Goal: Task Accomplishment & Management: Use online tool/utility

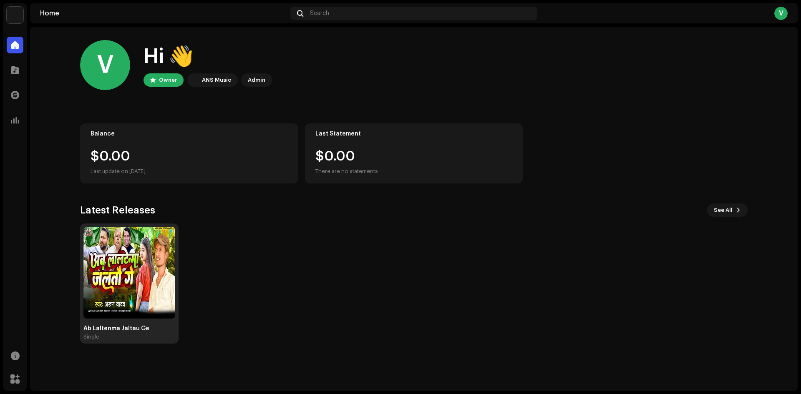
click at [124, 257] on img at bounding box center [129, 273] width 92 height 92
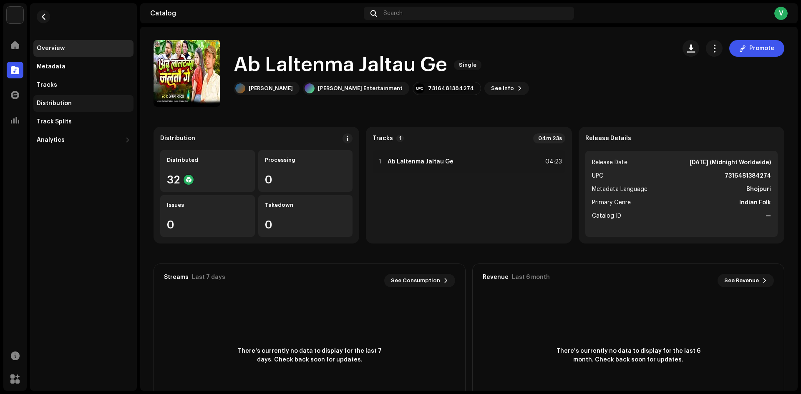
click at [60, 109] on div "Distribution" at bounding box center [83, 103] width 100 height 17
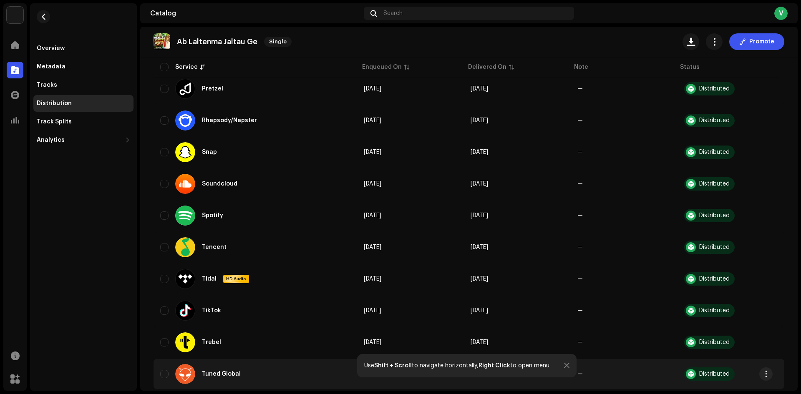
scroll to position [868, 0]
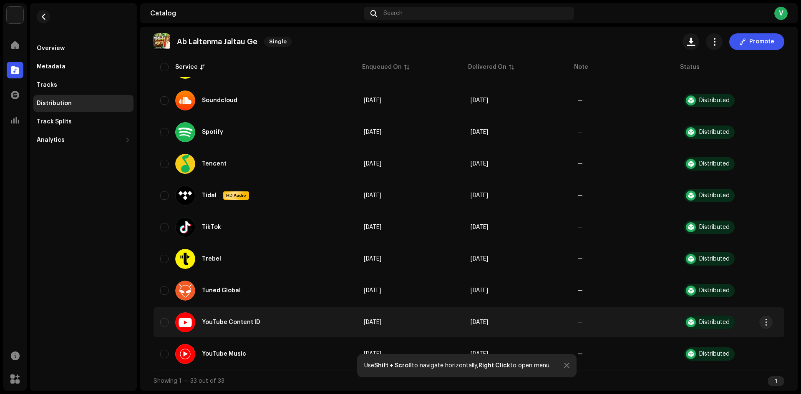
click at [699, 325] on div "Distributed" at bounding box center [714, 323] width 30 height 6
click at [762, 319] on button "button" at bounding box center [765, 322] width 13 height 13
click at [263, 323] on div "YouTube Content ID" at bounding box center [221, 323] width 92 height 20
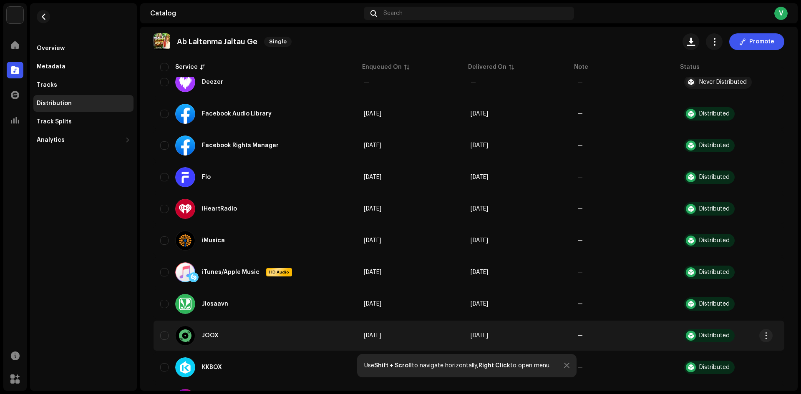
scroll to position [0, 0]
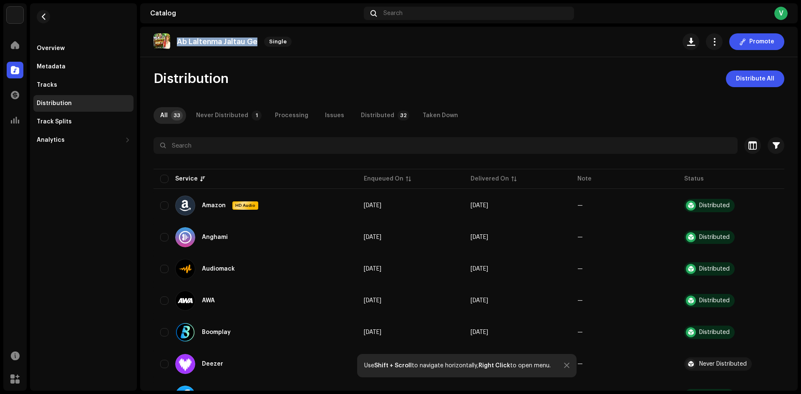
drag, startPoint x: 178, startPoint y: 42, endPoint x: 253, endPoint y: 45, distance: 74.8
click at [254, 45] on p "Ab Laltenma Jaltau Ge" at bounding box center [217, 42] width 81 height 9
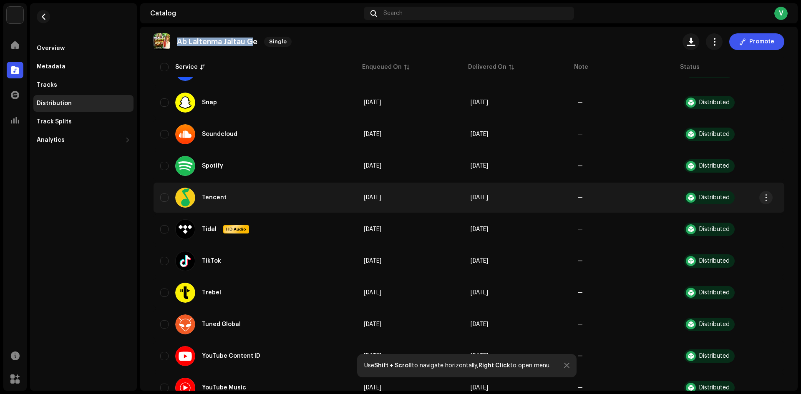
scroll to position [868, 0]
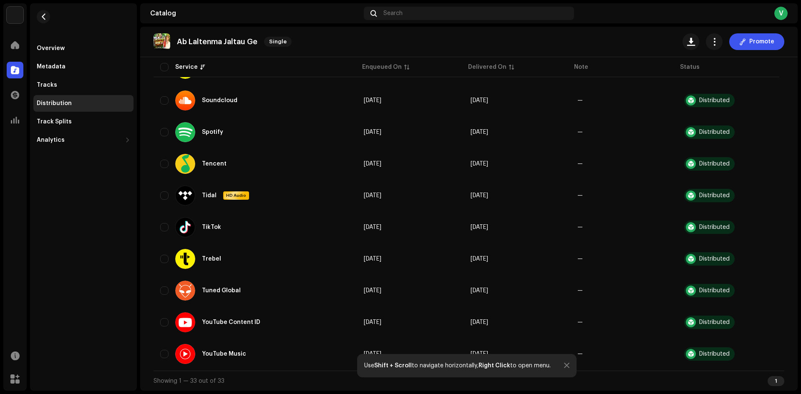
click at [570, 365] on div "Use Shift + Scroll to navigate horizontally, Right Click to open menu." at bounding box center [466, 365] width 219 height 23
click at [564, 365] on div at bounding box center [566, 366] width 5 height 7
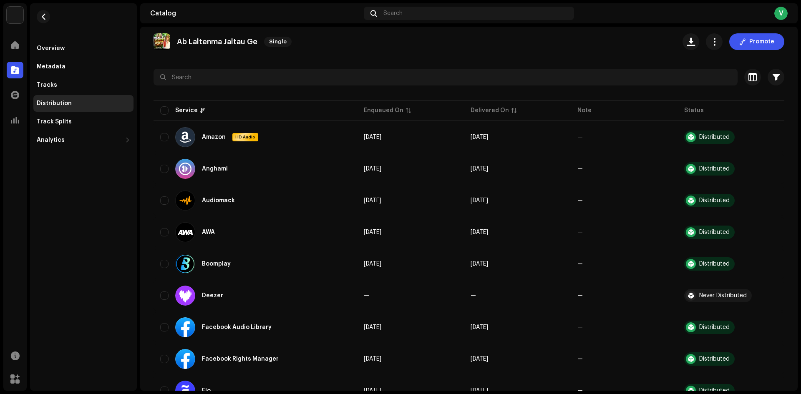
scroll to position [0, 0]
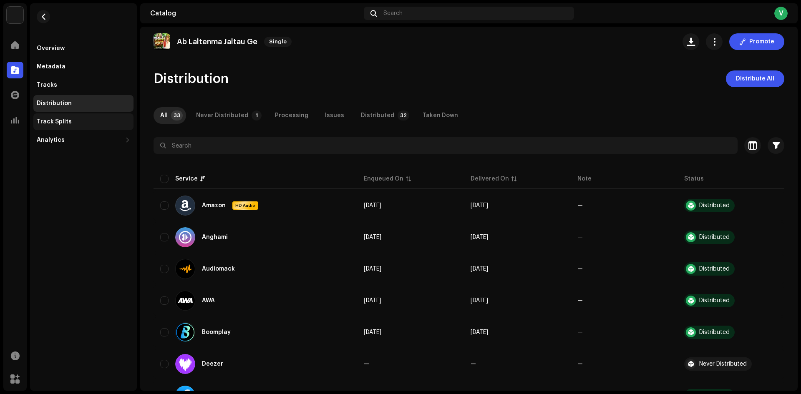
click at [74, 124] on div "Track Splits" at bounding box center [83, 121] width 93 height 7
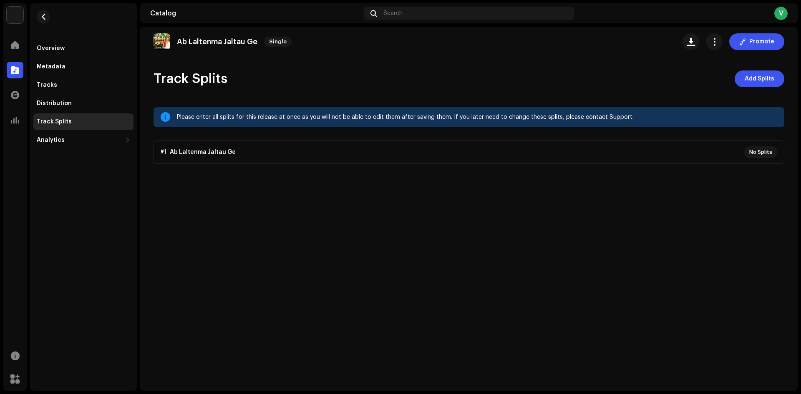
drag, startPoint x: 627, startPoint y: 122, endPoint x: 652, endPoint y: 125, distance: 25.3
click at [652, 125] on div "Please enter all splits for this release at once as you will not be able to edi…" at bounding box center [469, 117] width 631 height 20
click at [600, 184] on div "Ab Laltenma Jaltau Ge Single Promote Track Splits Add Splits Please enter all s…" at bounding box center [469, 209] width 658 height 364
click at [93, 141] on div "Analytics" at bounding box center [79, 140] width 85 height 7
click at [73, 157] on div "Consumption" at bounding box center [60, 158] width 40 height 7
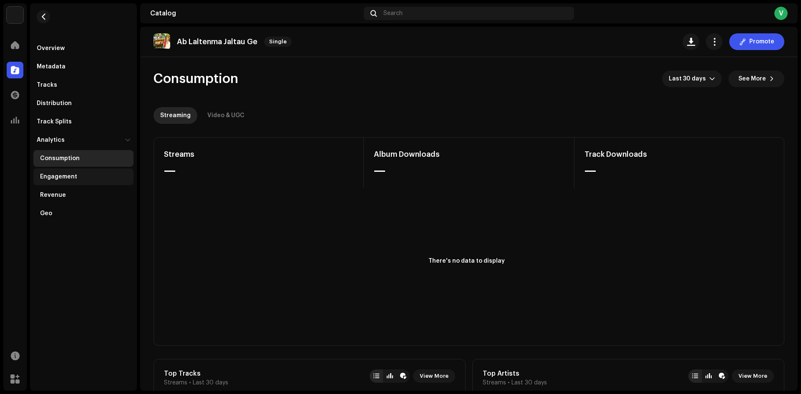
click at [75, 179] on div "Engagement" at bounding box center [58, 177] width 37 height 7
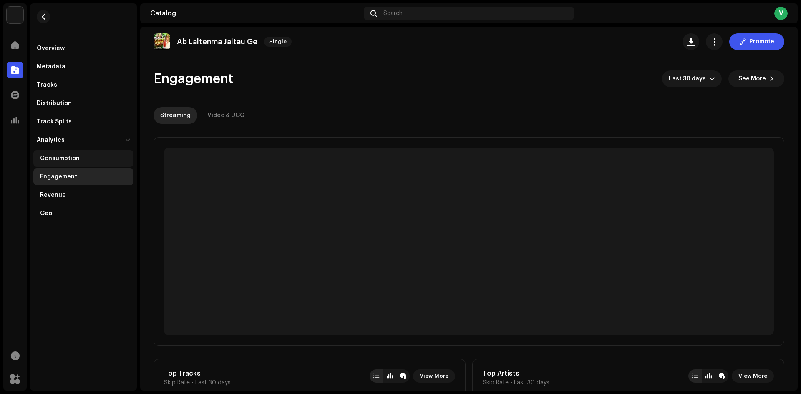
click at [48, 158] on div "Consumption" at bounding box center [60, 158] width 40 height 7
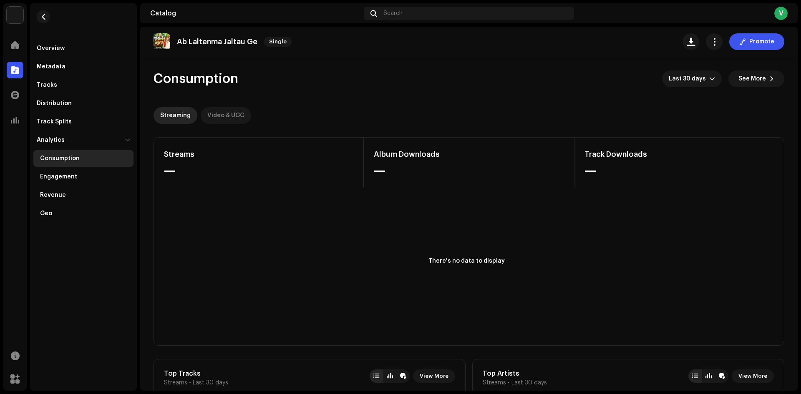
click at [207, 114] on div "Video & UGC" at bounding box center [225, 115] width 37 height 17
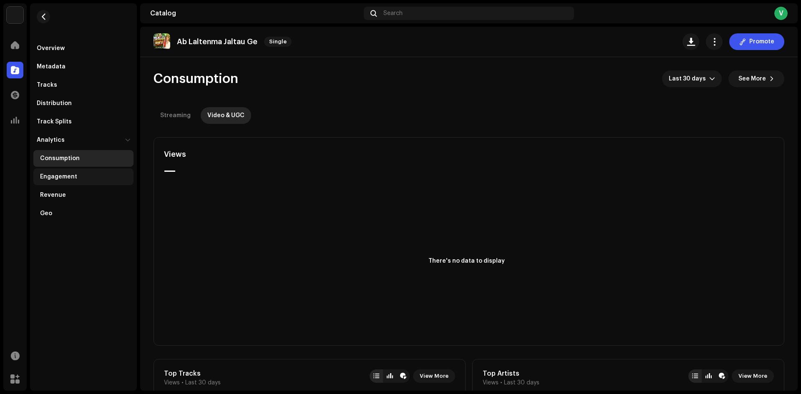
click at [51, 171] on div "Engagement" at bounding box center [83, 177] width 100 height 17
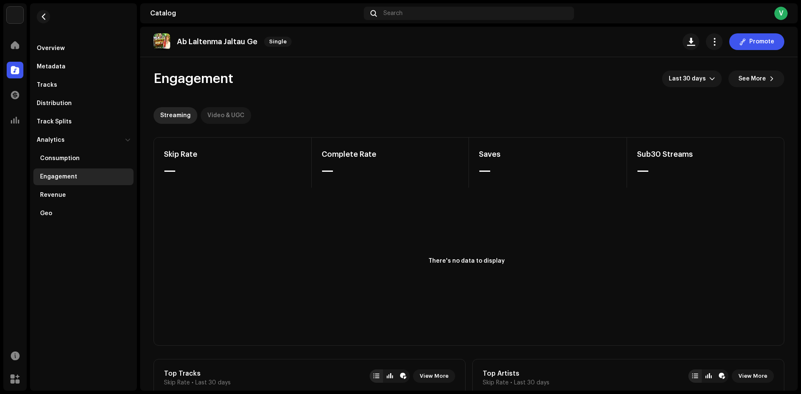
click at [235, 118] on div "Video & UGC" at bounding box center [225, 115] width 37 height 17
click at [48, 197] on div "Revenue" at bounding box center [53, 195] width 26 height 7
click at [72, 189] on div "Revenue" at bounding box center [83, 195] width 100 height 17
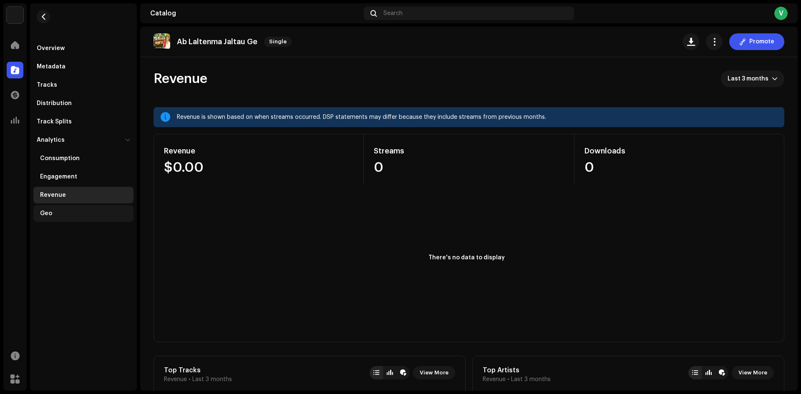
click at [55, 214] on div "Geo" at bounding box center [85, 213] width 90 height 7
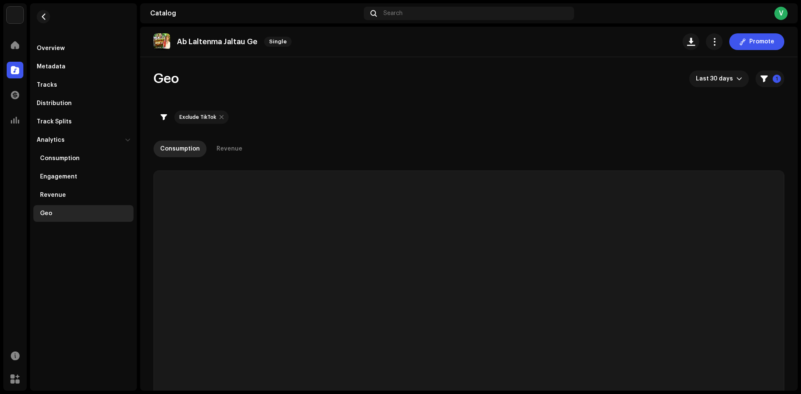
checkbox input "true"
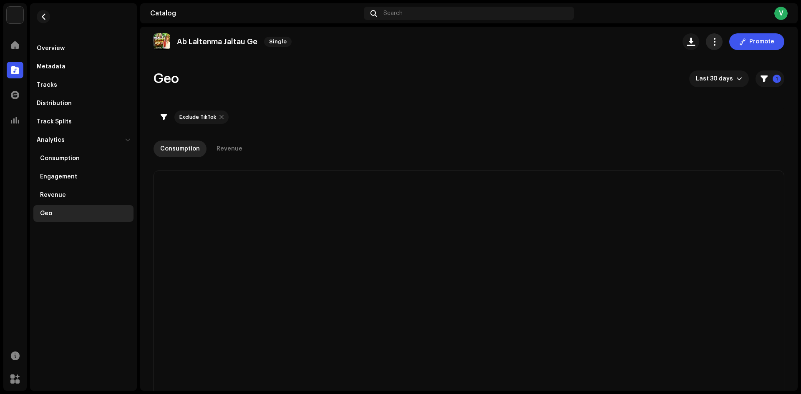
click at [711, 40] on span "button" at bounding box center [715, 41] width 8 height 7
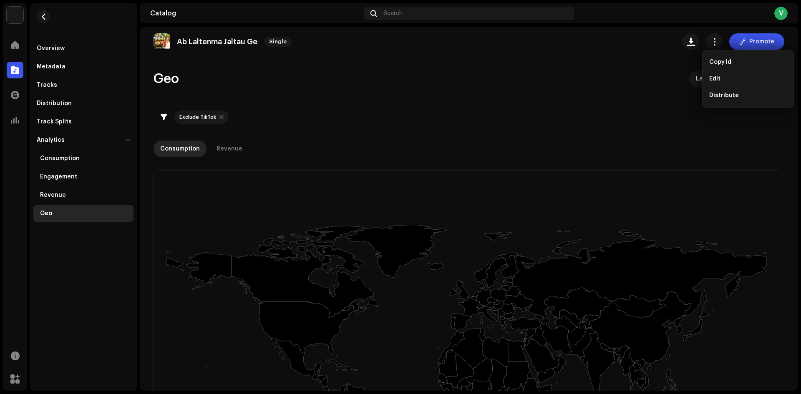
click at [641, 31] on div "Ab Laltenma Jaltau Ge Single Promote" at bounding box center [469, 42] width 658 height 30
click at [773, 37] on button "Promote" at bounding box center [756, 41] width 55 height 17
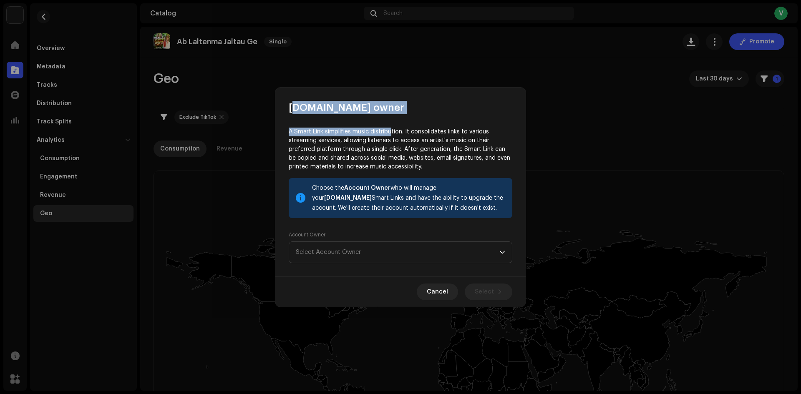
drag, startPoint x: 292, startPoint y: 106, endPoint x: 387, endPoint y: 118, distance: 96.4
click at [387, 118] on div "[DOMAIN_NAME] owner A Smart Link simplifies music distribution. It consolidates…" at bounding box center [400, 197] width 250 height 219
click at [387, 118] on div "A Smart Link simplifies music distribution. It consolidates links to various st…" at bounding box center [400, 195] width 250 height 162
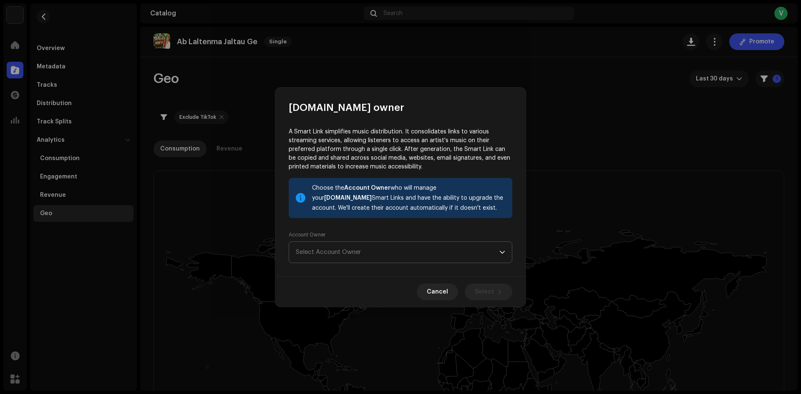
click at [459, 247] on span "Select Account Owner" at bounding box center [398, 252] width 204 height 21
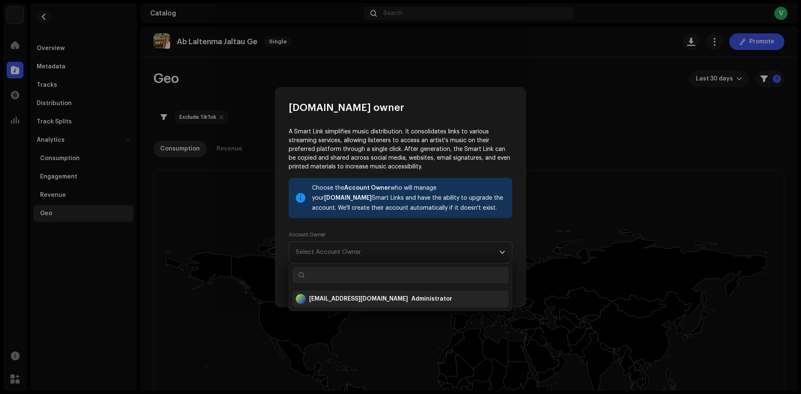
click at [433, 298] on div "[EMAIL_ADDRESS][DOMAIN_NAME] Administrator" at bounding box center [400, 299] width 209 height 20
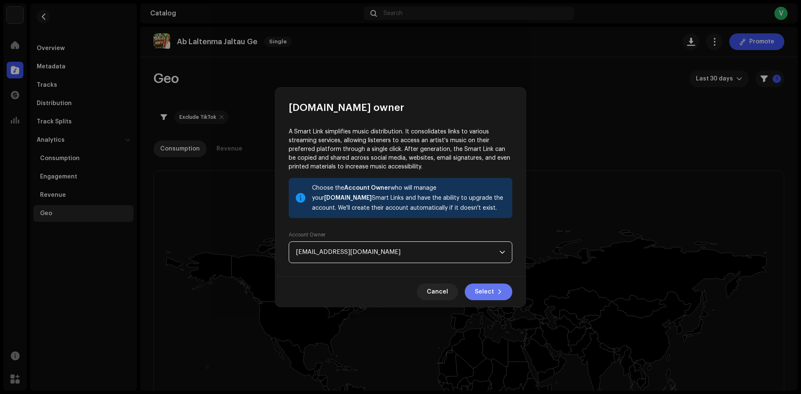
click at [503, 290] on button "Select" at bounding box center [489, 292] width 48 height 17
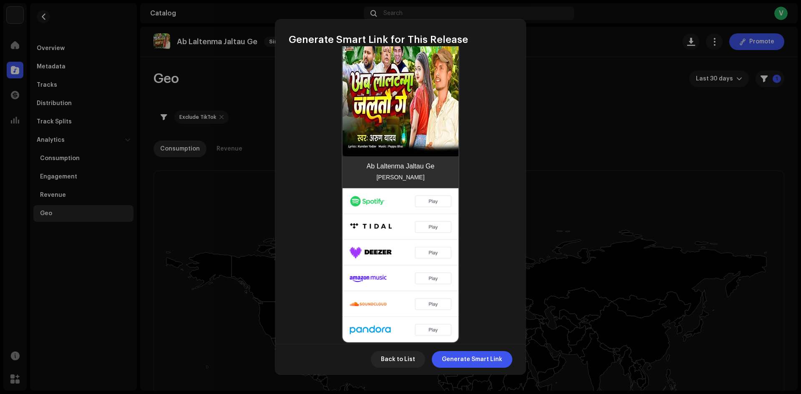
scroll to position [207, 0]
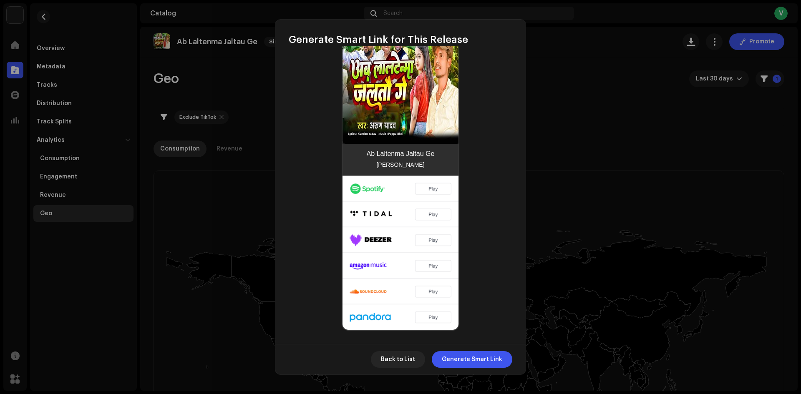
click at [435, 191] on img at bounding box center [401, 253] width 116 height 154
click at [429, 211] on img at bounding box center [401, 253] width 116 height 154
click at [433, 323] on img at bounding box center [401, 253] width 116 height 154
click at [432, 317] on img at bounding box center [401, 253] width 116 height 154
click at [431, 295] on img at bounding box center [401, 253] width 116 height 154
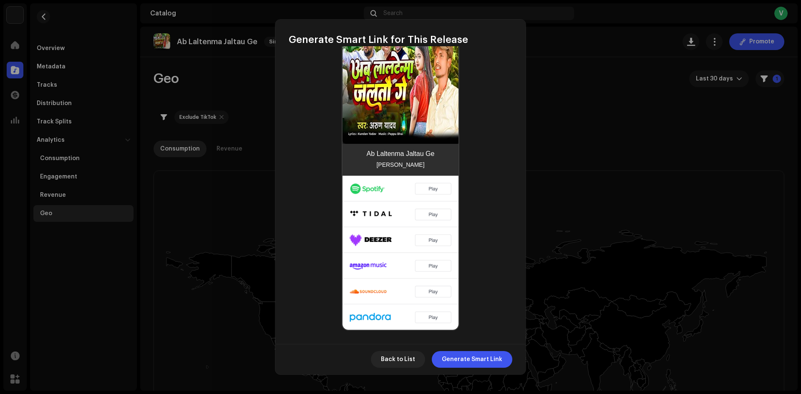
click at [431, 264] on img at bounding box center [401, 253] width 116 height 154
click at [431, 244] on img at bounding box center [401, 253] width 116 height 154
click at [432, 209] on img at bounding box center [401, 253] width 116 height 154
click at [434, 171] on div "Ab Laltenma Jaltau Ge [PERSON_NAME]" at bounding box center [401, 160] width 116 height 32
click at [432, 185] on img at bounding box center [401, 253] width 116 height 154
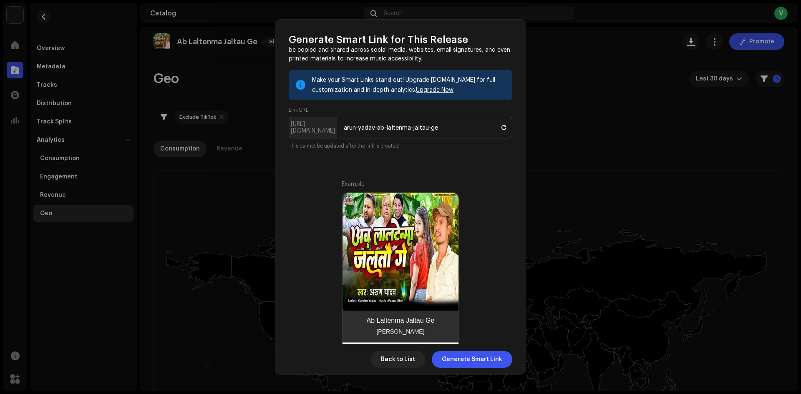
scroll to position [0, 0]
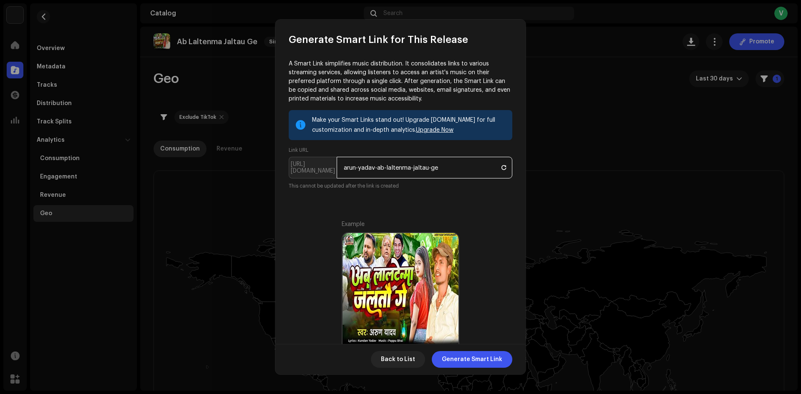
drag, startPoint x: 450, startPoint y: 167, endPoint x: 326, endPoint y: 167, distance: 123.9
click at [326, 167] on p-inputgroup "[URL][DOMAIN_NAME] arun-yadav-ab-laltenma-jaltau-ge" at bounding box center [401, 168] width 224 height 22
click at [416, 190] on div "Make your Smart Links stand out! Upgrade [DOMAIN_NAME] for full customization a…" at bounding box center [401, 150] width 224 height 80
click at [502, 171] on span at bounding box center [504, 167] width 5 height 7
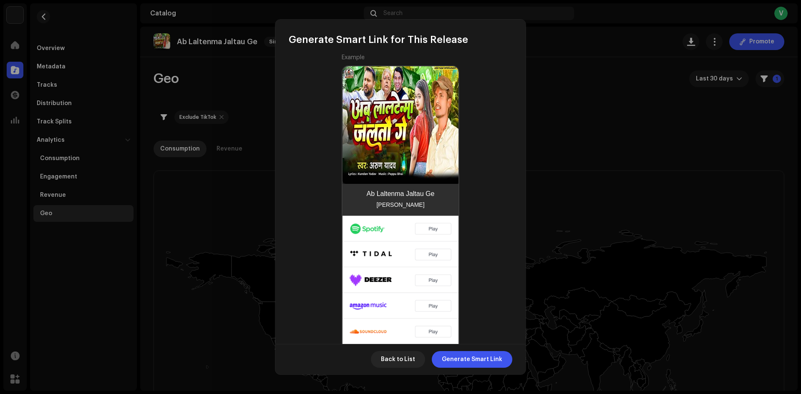
scroll to position [207, 0]
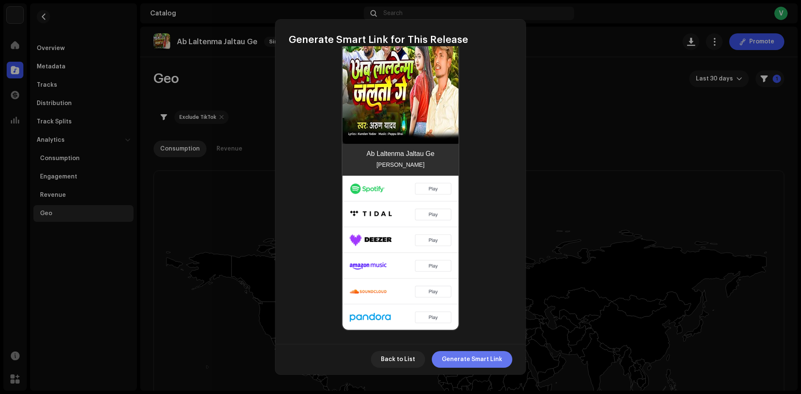
click at [471, 353] on span "Generate Smart Link" at bounding box center [472, 359] width 60 height 17
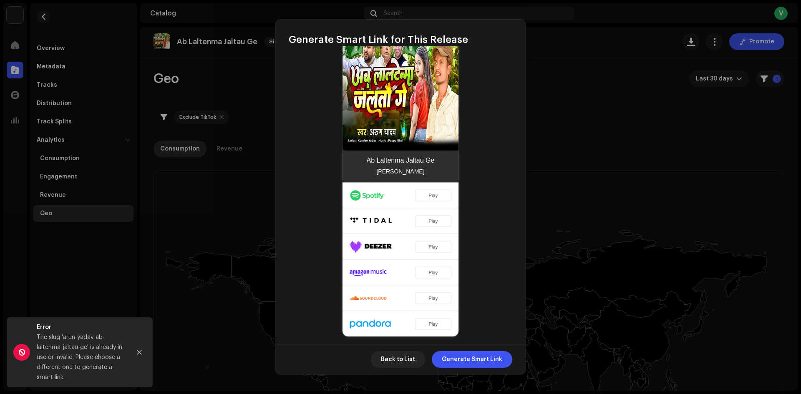
scroll to position [8, 0]
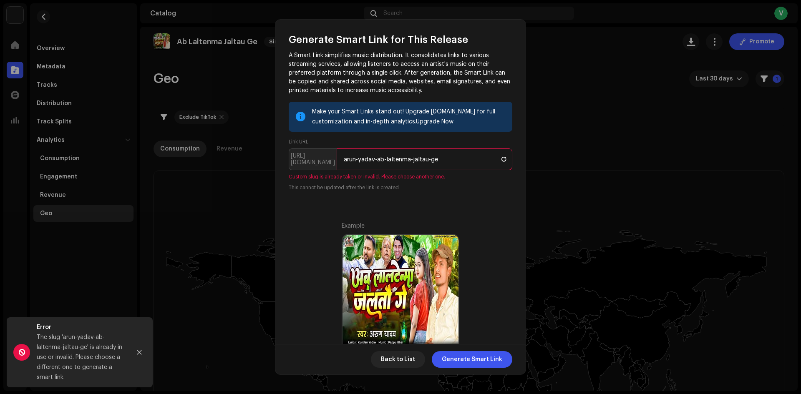
click at [449, 156] on input "arun-yadav-ab-laltenma-jaltau-ge" at bounding box center [425, 160] width 176 height 22
click at [458, 362] on span "Generate Smart Link" at bounding box center [472, 359] width 60 height 17
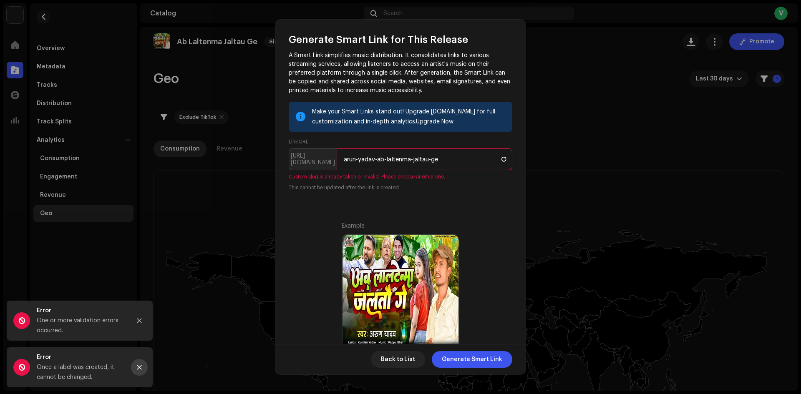
click at [138, 367] on icon "Close" at bounding box center [139, 368] width 6 height 6
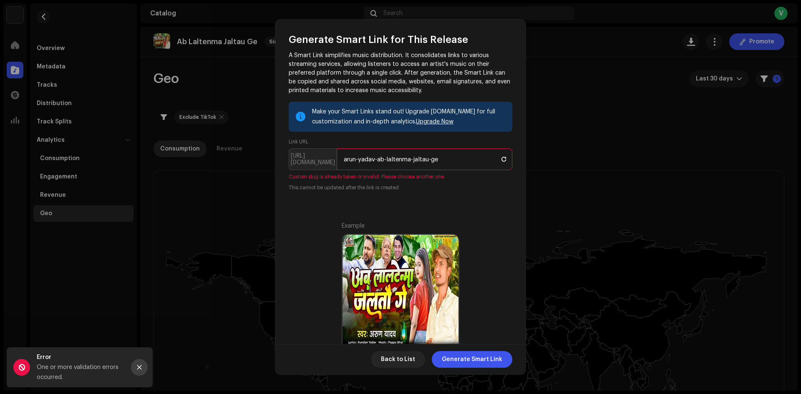
click at [139, 367] on icon "Close" at bounding box center [139, 368] width 6 height 6
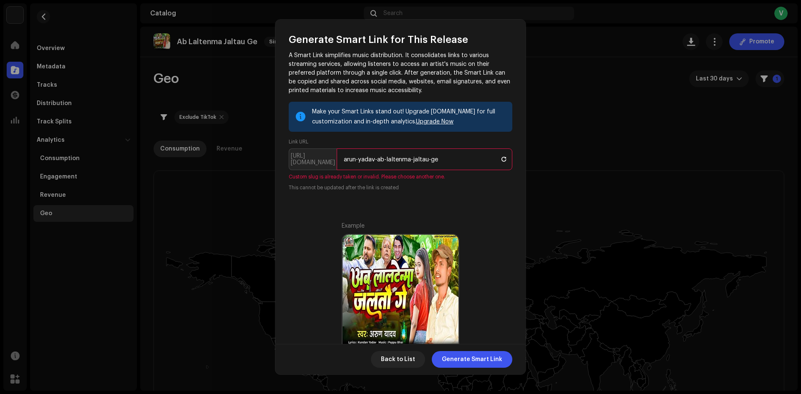
click at [345, 157] on input "arun-yadav-ab-laltenma-jaltau-ge" at bounding box center [425, 160] width 176 height 22
click at [451, 158] on input "arun-yadav-ab-laltenma-jaltau-ge" at bounding box center [425, 160] width 176 height 22
type input "arun-yadav-ab-laltenma-jaltau-ge-arunyadav"
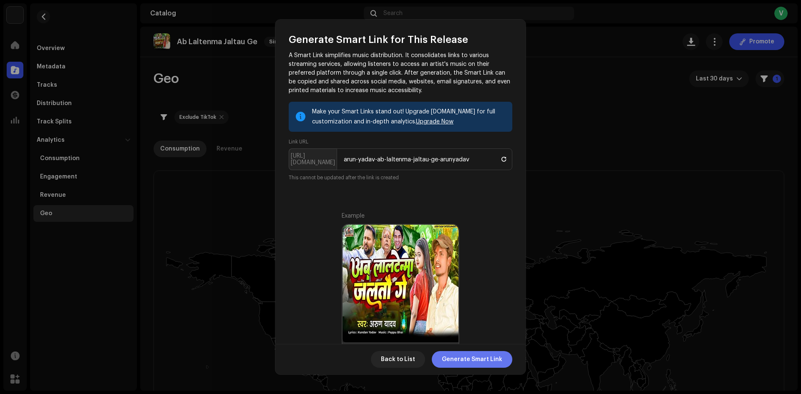
click at [456, 357] on span "Generate Smart Link" at bounding box center [472, 359] width 60 height 17
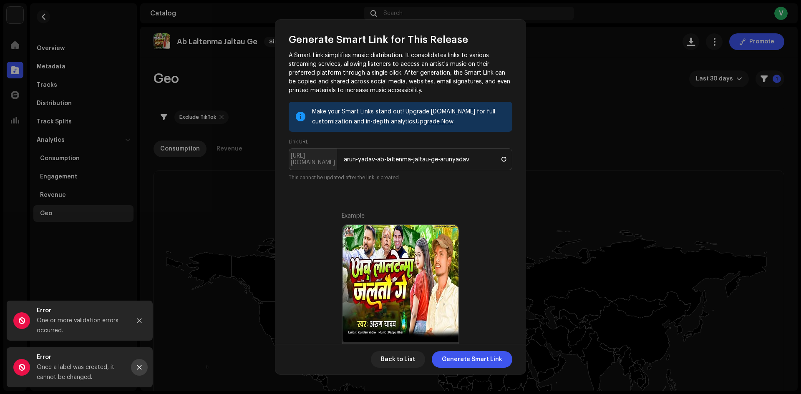
click at [139, 366] on icon "Close" at bounding box center [139, 368] width 6 height 6
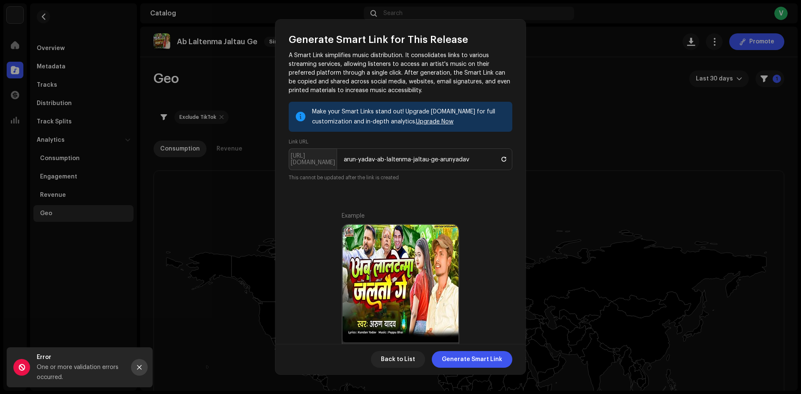
click at [142, 366] on button "Close" at bounding box center [139, 367] width 17 height 17
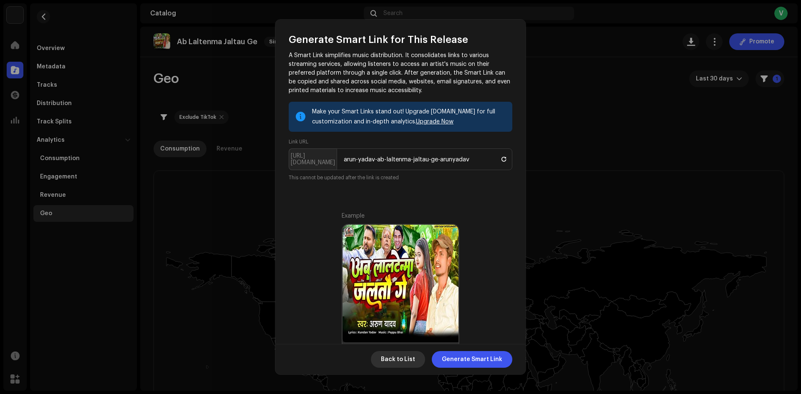
click at [399, 357] on span "Back to List" at bounding box center [398, 359] width 34 height 17
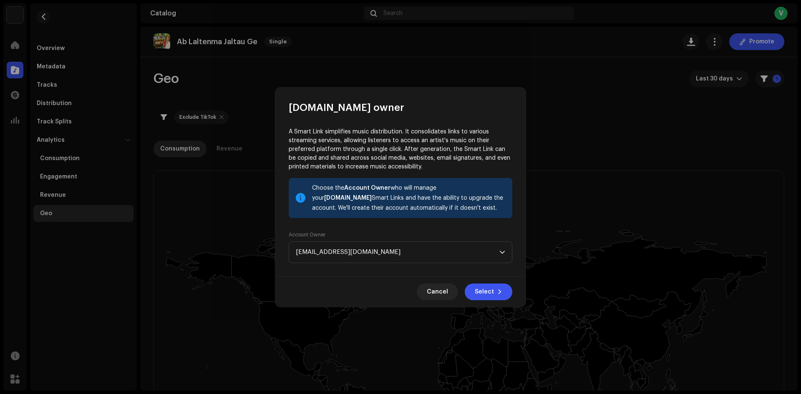
scroll to position [0, 0]
click at [442, 292] on span "Cancel" at bounding box center [437, 292] width 21 height 17
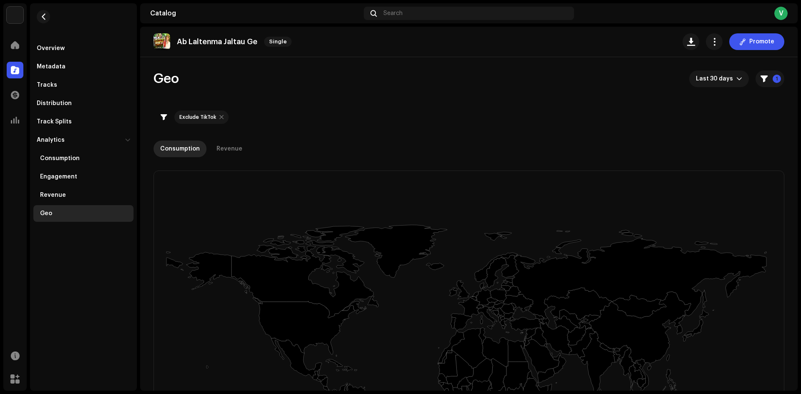
click at [219, 115] on div at bounding box center [221, 117] width 4 height 7
checkbox input "false"
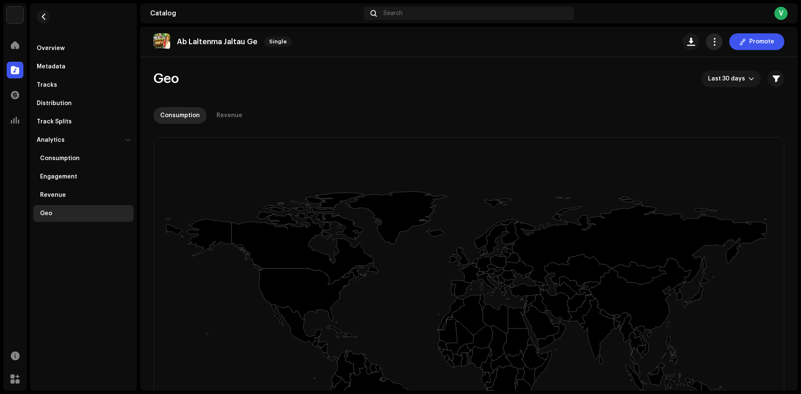
click at [711, 41] on span "button" at bounding box center [715, 41] width 8 height 7
click at [605, 83] on div "Geo Last 30 days" at bounding box center [469, 79] width 631 height 17
click at [55, 89] on div "Tracks" at bounding box center [83, 85] width 100 height 17
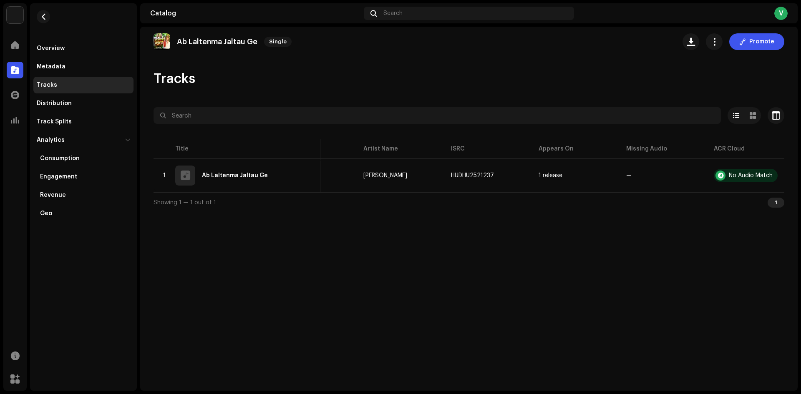
scroll to position [0, 62]
click at [380, 207] on div "Showing 1 — 1 out of 1 1" at bounding box center [469, 202] width 631 height 20
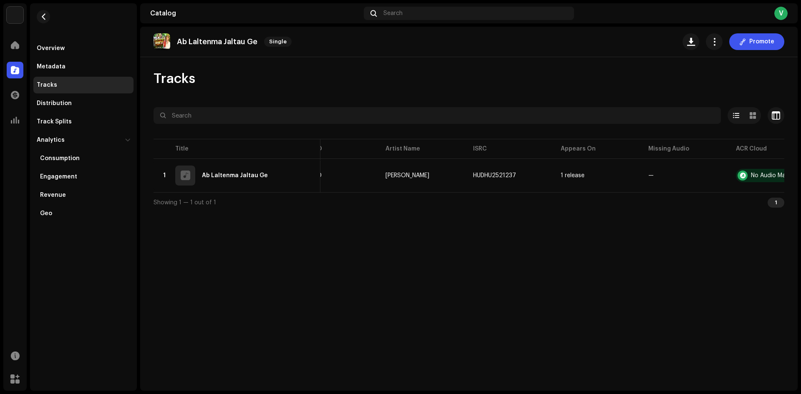
scroll to position [0, 0]
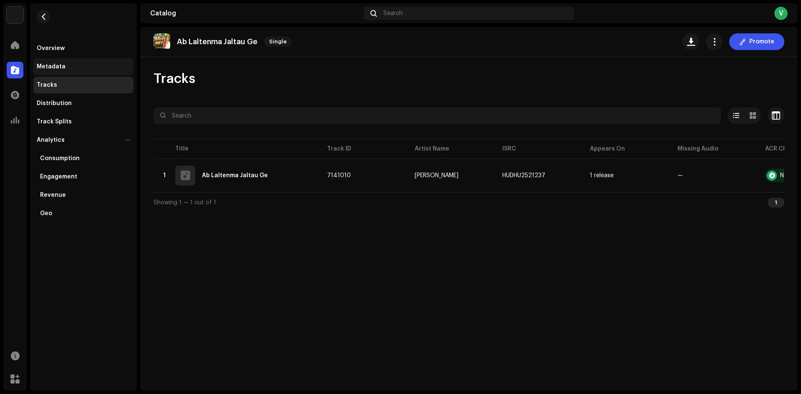
click at [67, 72] on div "Metadata" at bounding box center [83, 66] width 100 height 17
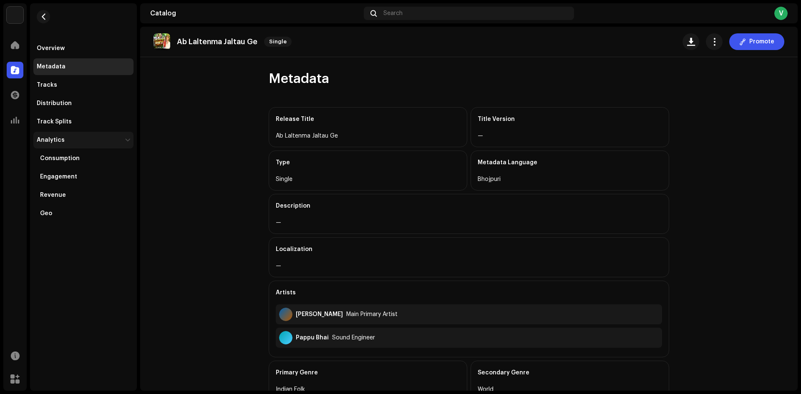
click at [129, 138] on div at bounding box center [127, 140] width 7 height 5
click at [129, 138] on div at bounding box center [127, 140] width 5 height 7
click at [44, 20] on button "button" at bounding box center [43, 16] width 13 height 13
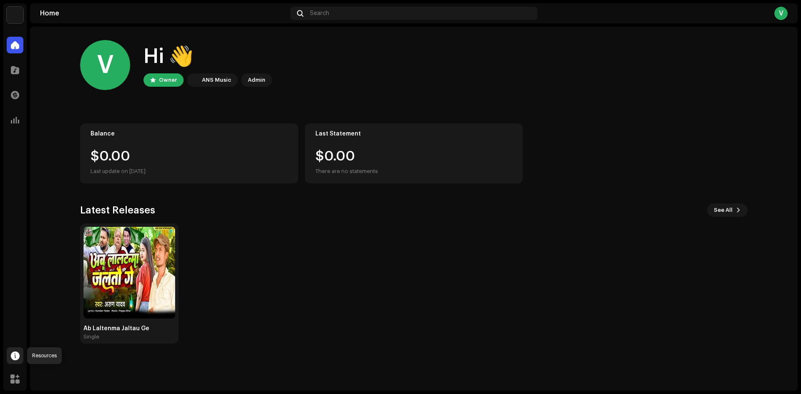
click at [15, 355] on span at bounding box center [15, 356] width 9 height 7
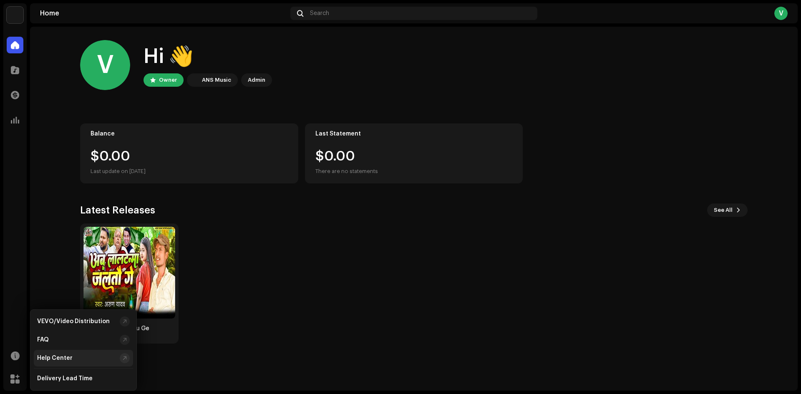
click at [75, 361] on div "Help Center" at bounding box center [76, 358] width 79 height 7
